Goal: Task Accomplishment & Management: Use online tool/utility

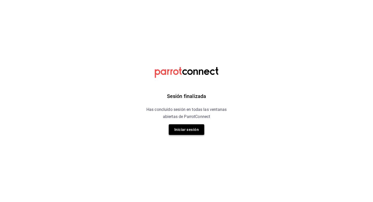
click at [186, 131] on button "Iniciar sesión" at bounding box center [186, 129] width 35 height 11
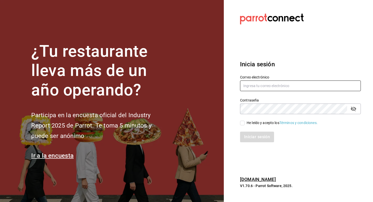
click at [256, 89] on input "text" at bounding box center [300, 86] width 121 height 11
type input "[EMAIL_ADDRESS][DOMAIN_NAME]"
click at [241, 123] on input "He leído y acepto los Términos y condiciones." at bounding box center [242, 123] width 5 height 5
checkbox input "true"
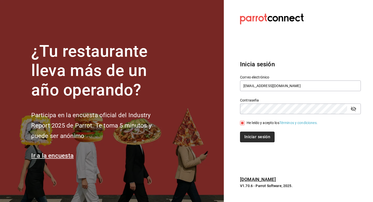
click at [246, 136] on button "Iniciar sesión" at bounding box center [257, 137] width 34 height 11
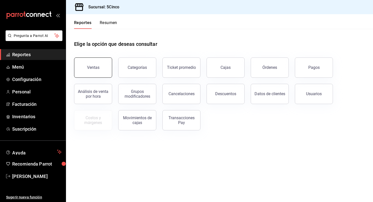
click at [99, 74] on button "Ventas" at bounding box center [93, 68] width 38 height 20
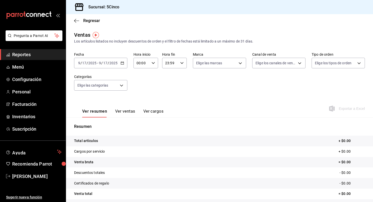
click at [125, 64] on div "2025-09-17 9 / 17 / 2025 - 2025-09-17 9 / 17 / 2025" at bounding box center [100, 63] width 53 height 11
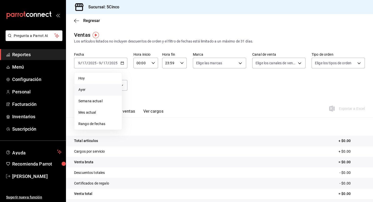
click at [91, 87] on span "Ayer" at bounding box center [97, 89] width 39 height 5
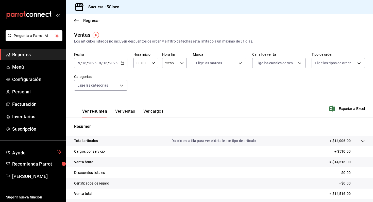
click at [122, 61] on div "2025-09-16 9 / 16 / 2025 - 2025-09-16 9 / 16 / 2025" at bounding box center [100, 63] width 53 height 11
click at [123, 63] on icon "button" at bounding box center [122, 63] width 4 height 4
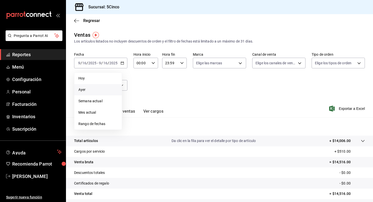
click at [143, 89] on div "Fecha 2025-09-16 9 / 16 / 2025 - 2025-09-16 9 / 16 / 2025 Hoy Ayer Semana actua…" at bounding box center [219, 74] width 290 height 45
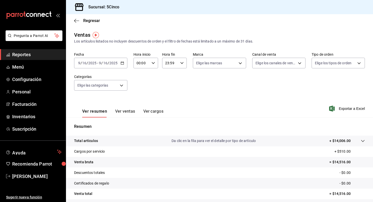
click at [97, 64] on span "-" at bounding box center [97, 63] width 1 height 4
click at [81, 61] on span "/" at bounding box center [81, 63] width 2 height 4
click at [125, 62] on div "2025-09-16 9 / 16 / 2025 - 2025-09-16 9 / 16 / 2025" at bounding box center [100, 63] width 53 height 11
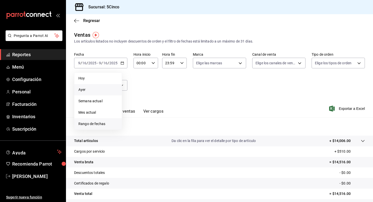
click at [91, 124] on span "Rango de fechas" at bounding box center [97, 123] width 39 height 5
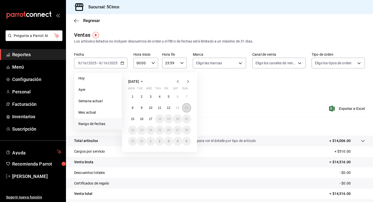
click at [186, 107] on abbr "14" at bounding box center [186, 108] width 3 height 4
click at [186, 108] on abbr "14" at bounding box center [186, 108] width 3 height 4
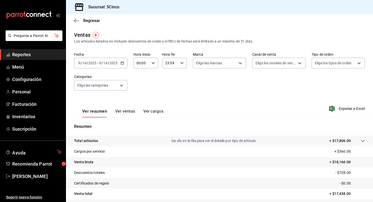
click at [122, 63] on icon "button" at bounding box center [122, 63] width 4 height 4
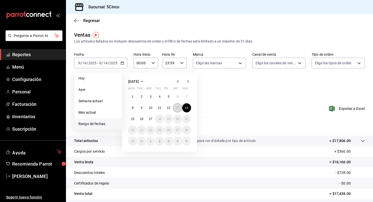
click at [179, 107] on abbr "13" at bounding box center [177, 108] width 3 height 4
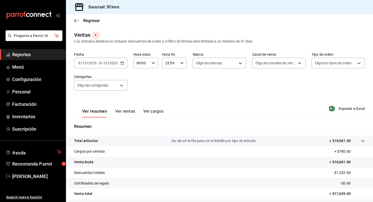
click at [123, 63] on icon "button" at bounding box center [122, 63] width 4 height 4
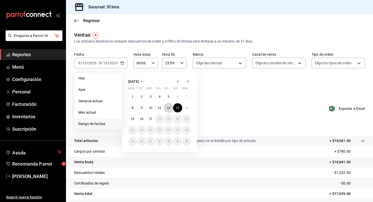
click at [169, 108] on abbr "12" at bounding box center [168, 108] width 3 height 4
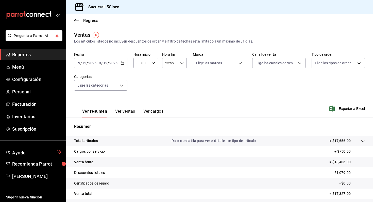
click at [122, 61] on icon "button" at bounding box center [122, 63] width 4 height 4
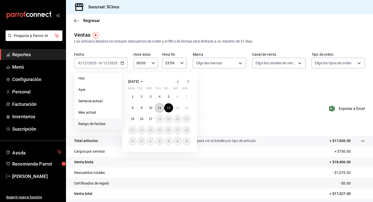
click at [158, 107] on abbr "11" at bounding box center [159, 108] width 3 height 4
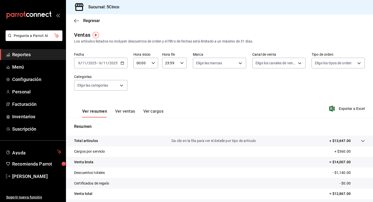
click at [122, 61] on icon "button" at bounding box center [122, 63] width 4 height 4
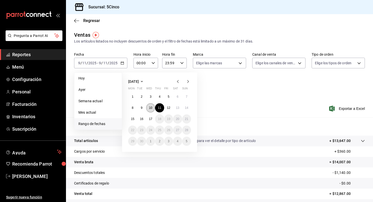
click at [148, 109] on button "10" at bounding box center [150, 107] width 9 height 9
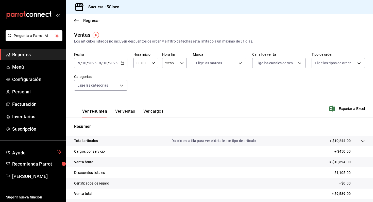
click at [120, 62] on icon "button" at bounding box center [122, 63] width 4 height 4
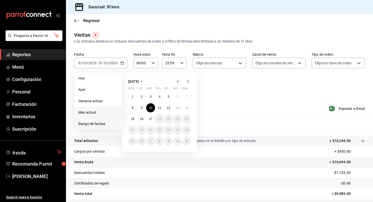
click at [82, 113] on span "Mes actual" at bounding box center [97, 112] width 39 height 5
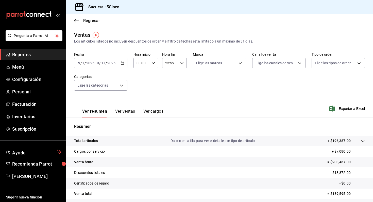
click at [123, 62] on icon "button" at bounding box center [122, 63] width 4 height 4
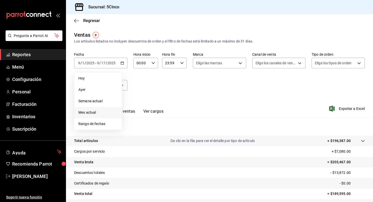
click at [161, 96] on div "Fecha 2025-09-01 9 / 1 / 2025 - 2025-09-17 9 / 17 / 2025 Hoy Ayer Semana actual…" at bounding box center [219, 74] width 290 height 45
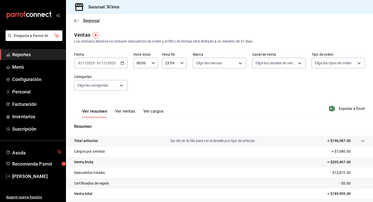
click at [91, 19] on span "Regresar" at bounding box center [91, 20] width 17 height 5
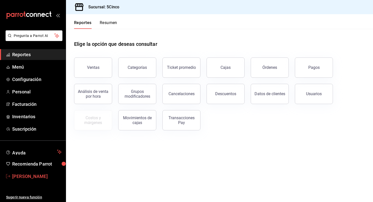
click at [20, 177] on span "Martin Rubio" at bounding box center [36, 176] width 49 height 7
